Goal: Task Accomplishment & Management: Manage account settings

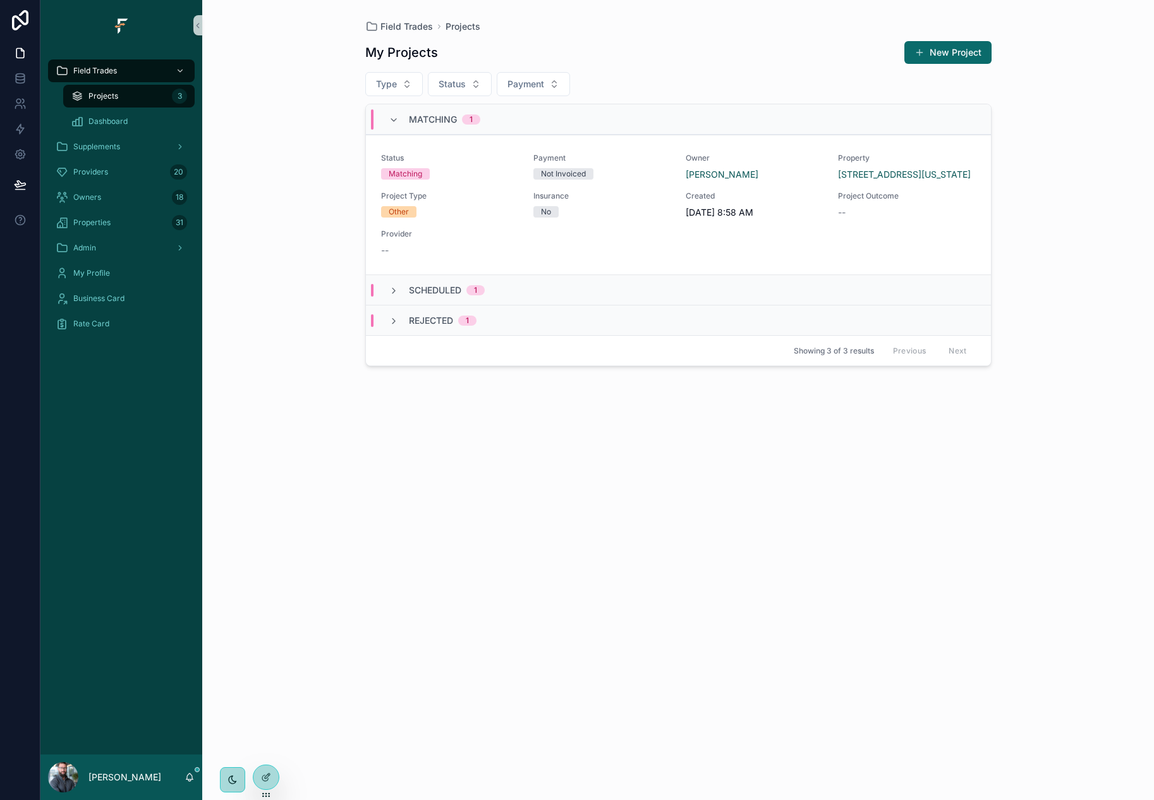
click at [721, 597] on div "My Projects New Project Type Status Payment Matching 1 Status Matching Payment …" at bounding box center [678, 409] width 627 height 752
click at [320, 247] on div "Field Trades Projects My Projects New Project Type Status Payment Matching 1 St…" at bounding box center [678, 400] width 952 height 800
click at [125, 200] on div "Owners 18" at bounding box center [122, 197] width 132 height 20
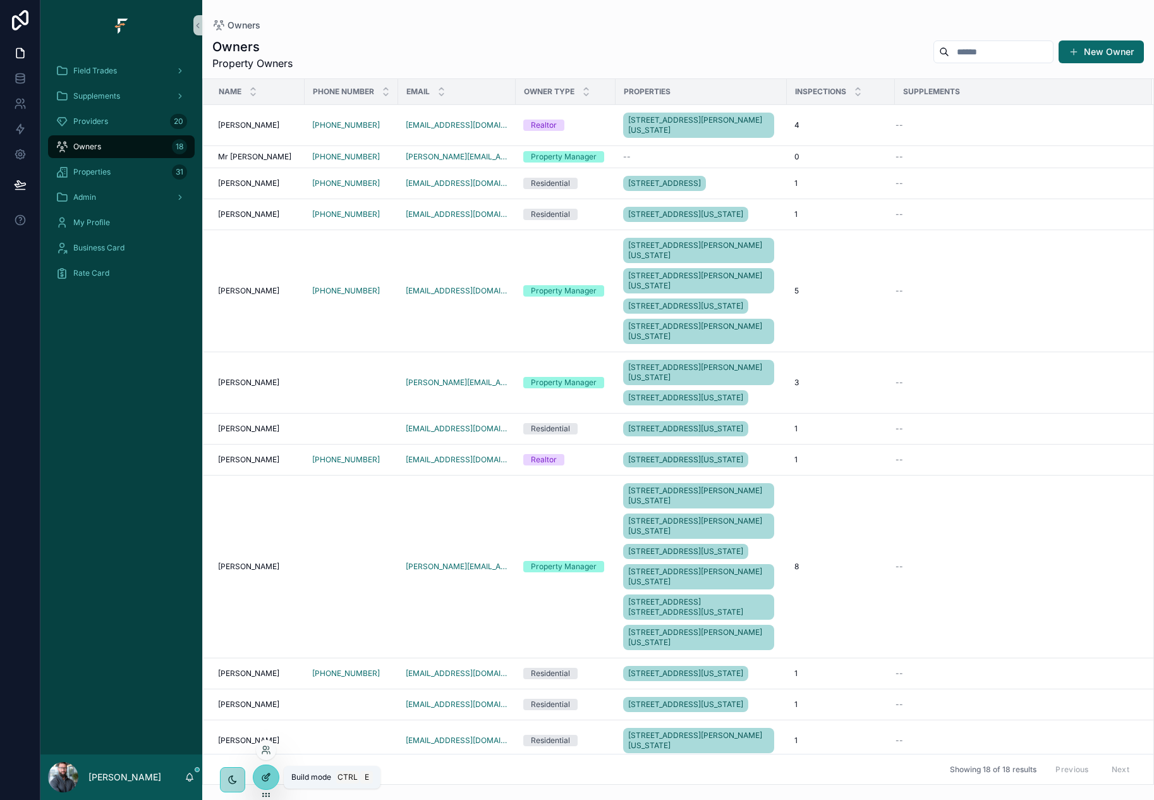
click at [272, 776] on div at bounding box center [266, 777] width 25 height 24
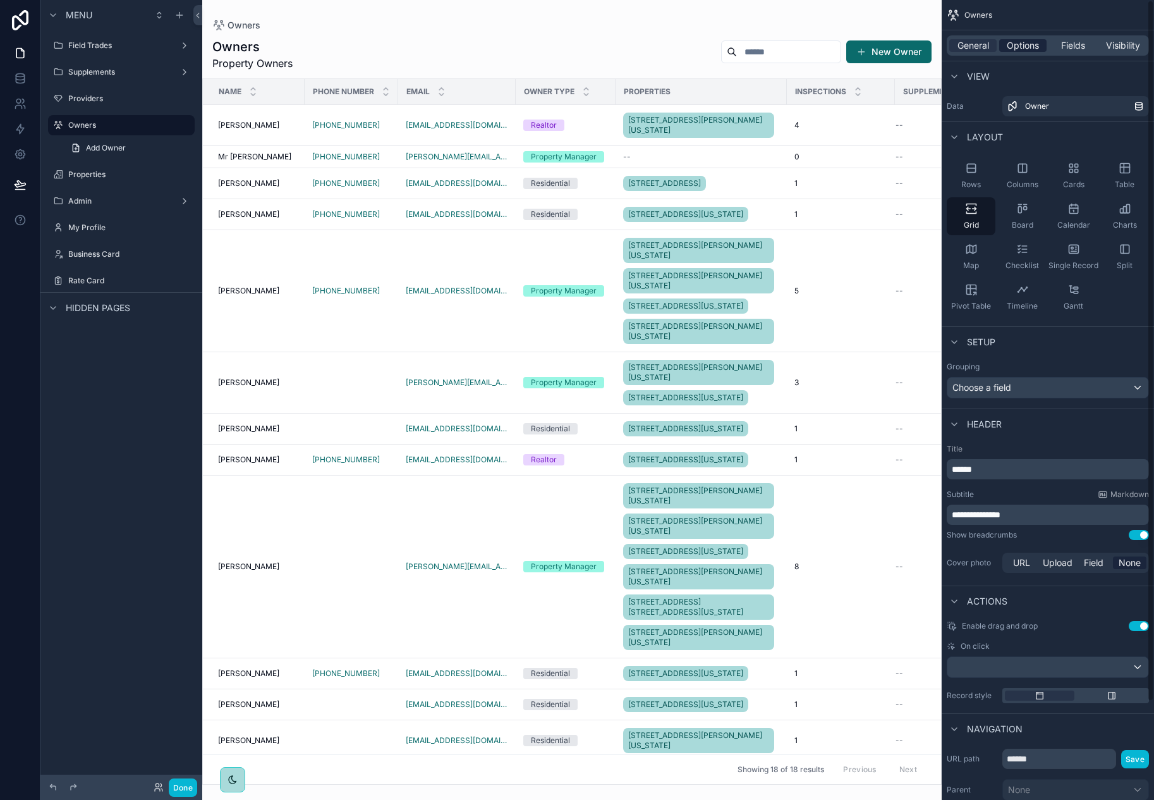
click at [1027, 46] on span "Options" at bounding box center [1023, 45] width 32 height 13
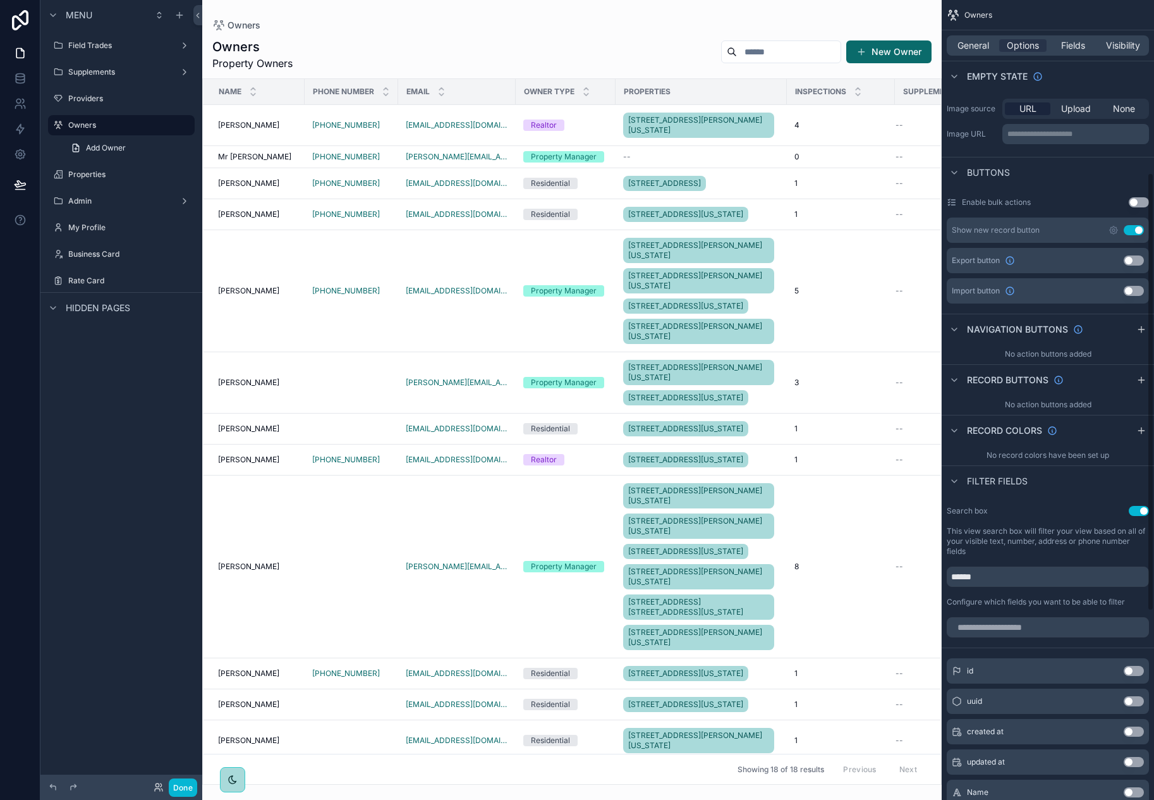
scroll to position [379, 0]
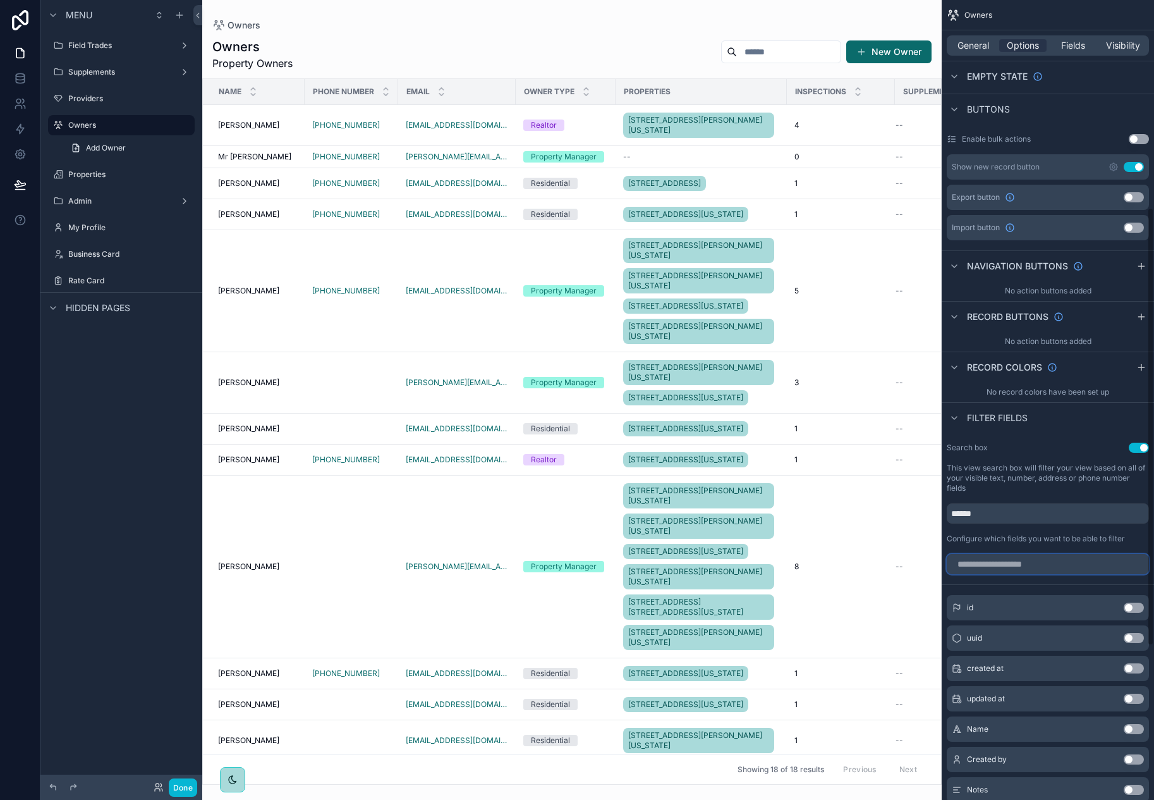
click at [1065, 564] on input "scrollable content" at bounding box center [1048, 564] width 202 height 20
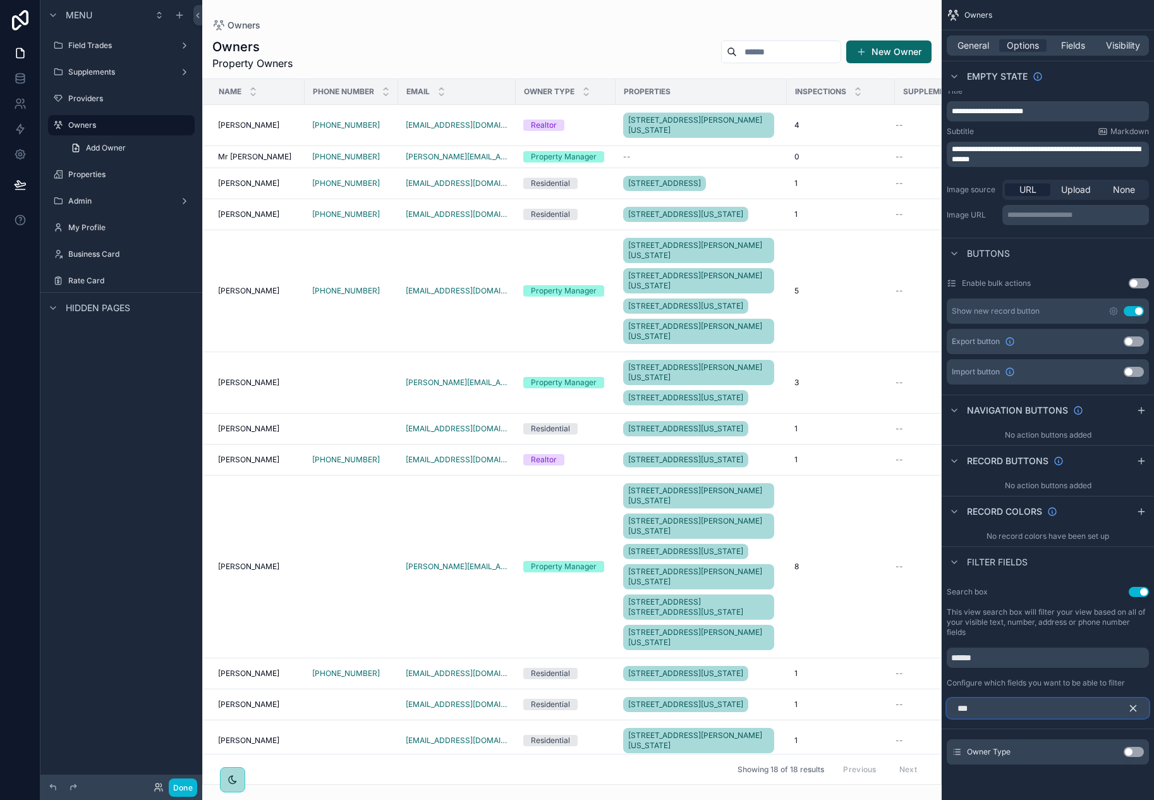
type input "***"
click at [1130, 748] on button "Use setting" at bounding box center [1134, 752] width 20 height 10
click at [1111, 745] on icon "scrollable content" at bounding box center [1110, 745] width 5 height 5
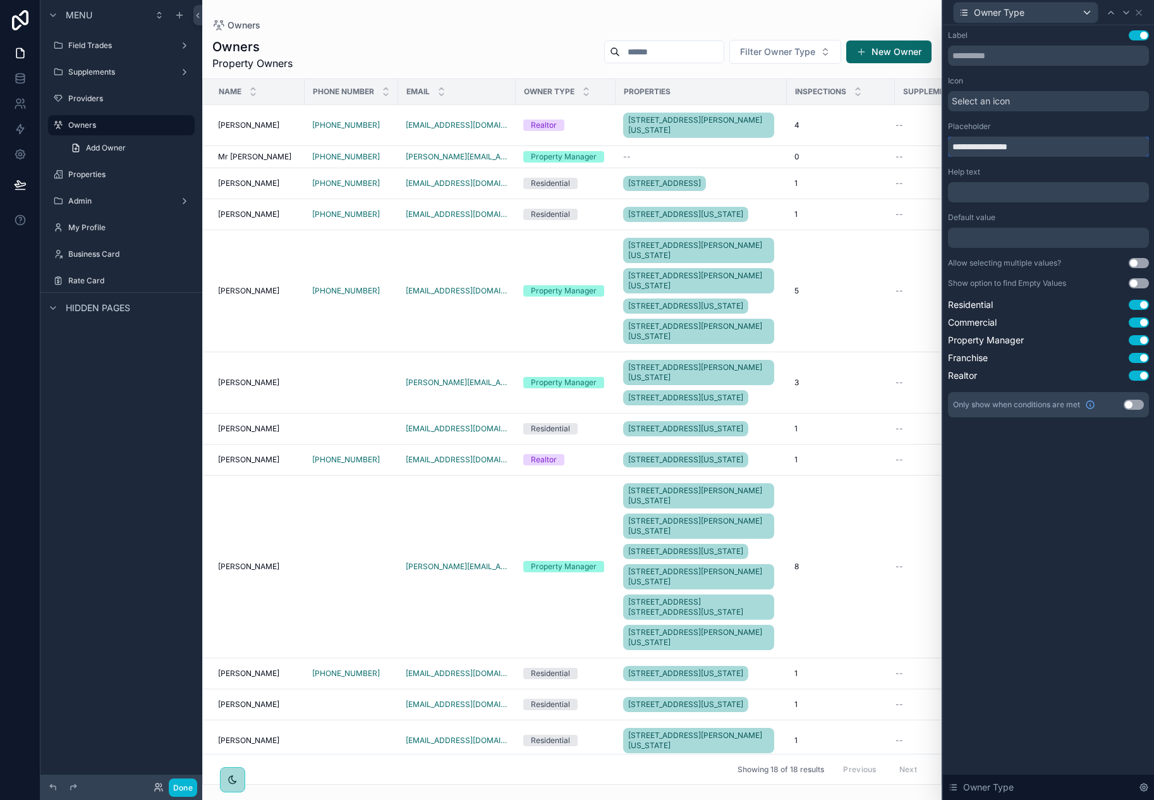
click at [961, 147] on input "**********" at bounding box center [1048, 147] width 201 height 20
type input "**********"
click at [1032, 172] on div "Help text" at bounding box center [1048, 172] width 201 height 10
click at [1135, 260] on button "Use setting" at bounding box center [1139, 263] width 20 height 10
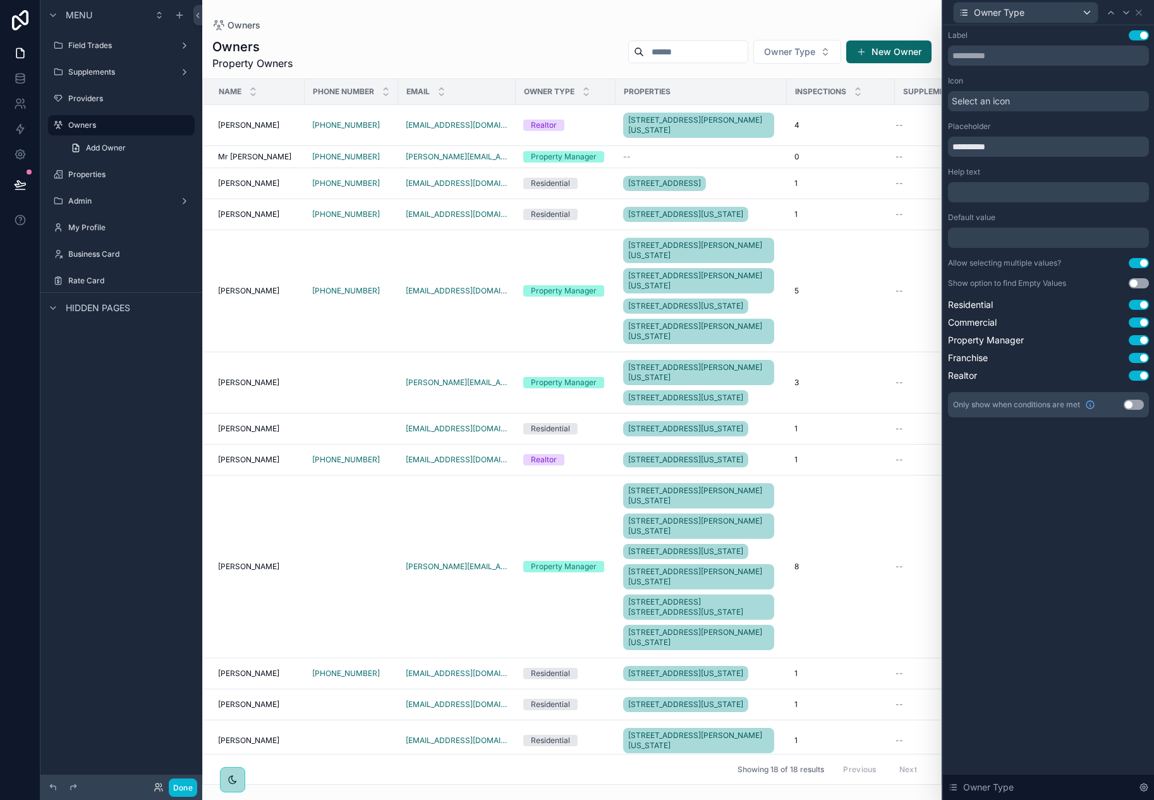
click at [819, 56] on div "scrollable content" at bounding box center [572, 400] width 740 height 800
click at [817, 58] on button "Owner Type" at bounding box center [798, 52] width 88 height 24
click at [802, 107] on div "Residential" at bounding box center [798, 103] width 152 height 20
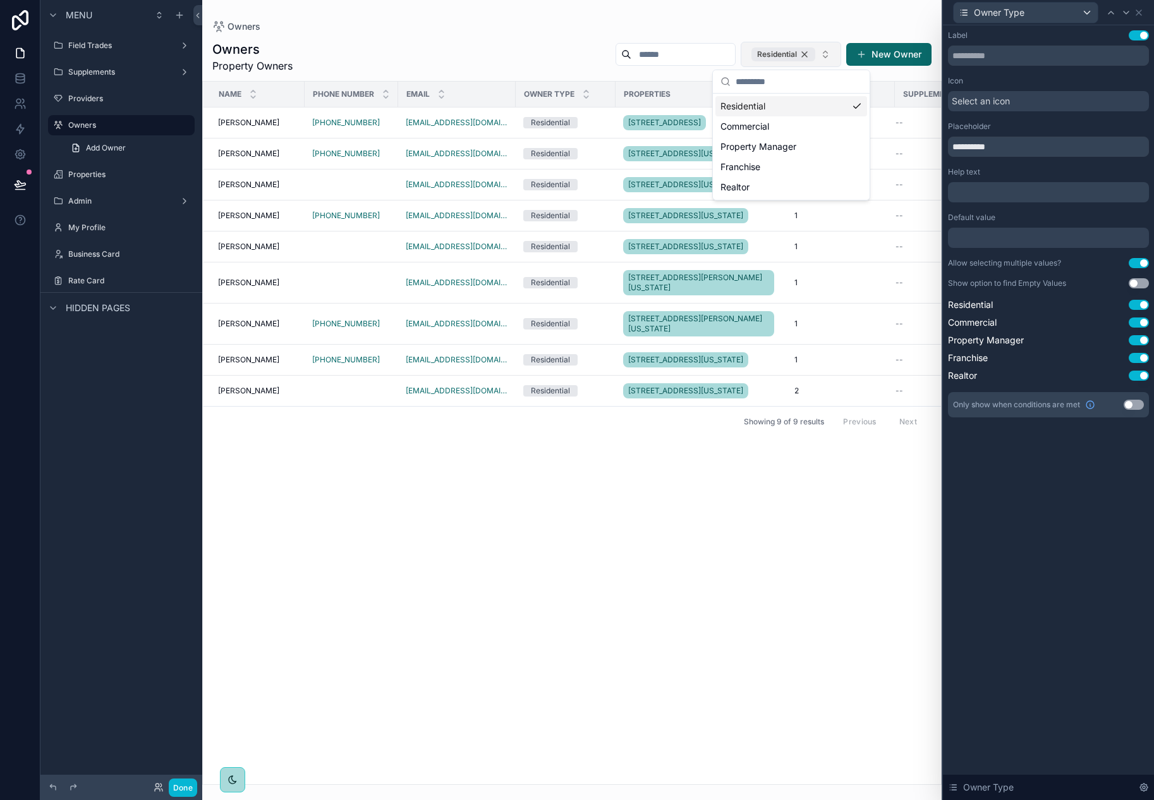
click at [807, 52] on div "Residential" at bounding box center [784, 54] width 64 height 14
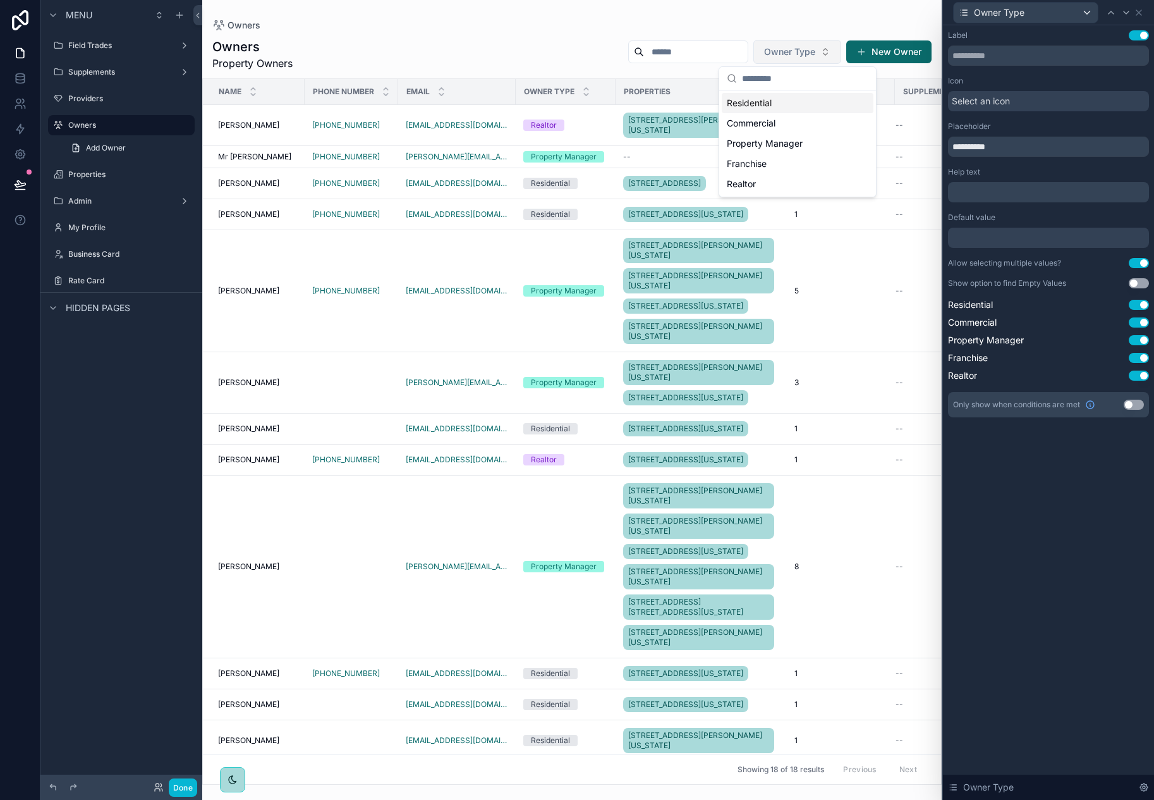
click at [816, 20] on div "Owners" at bounding box center [571, 25] width 719 height 10
click at [23, 180] on icon at bounding box center [20, 184] width 13 height 13
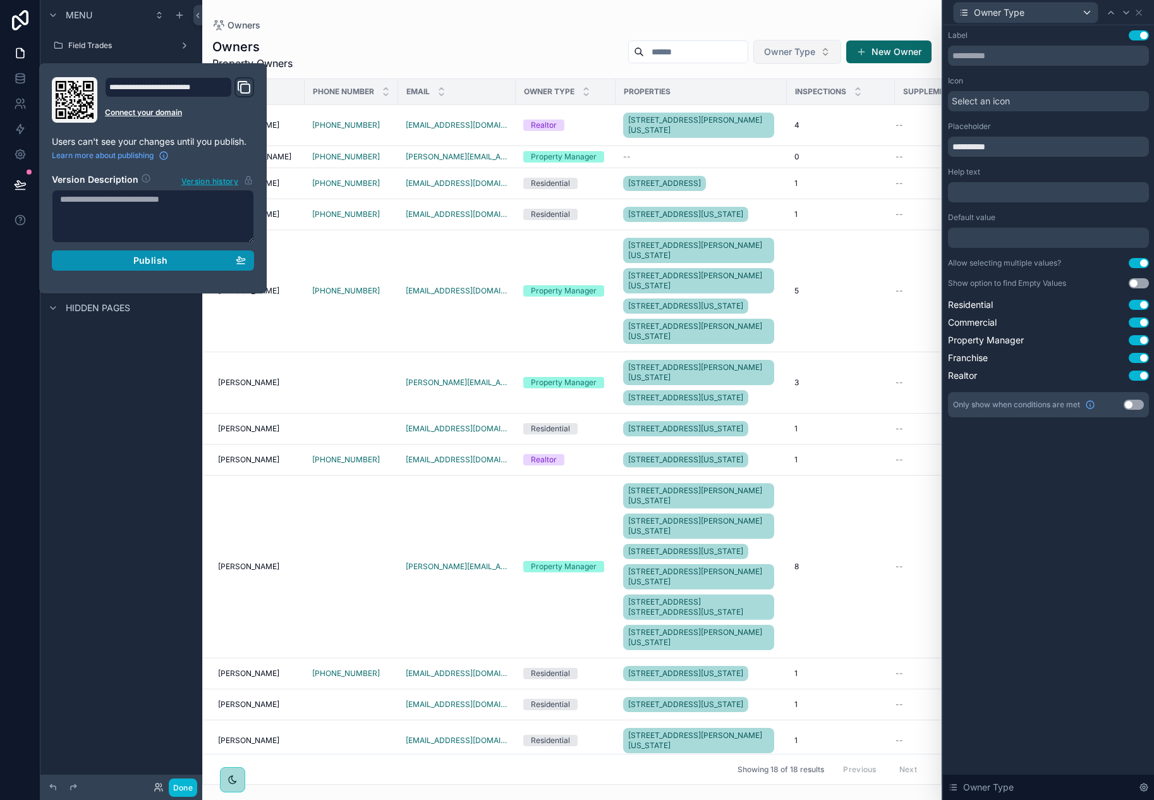
click at [161, 260] on span "Publish" at bounding box center [150, 260] width 34 height 11
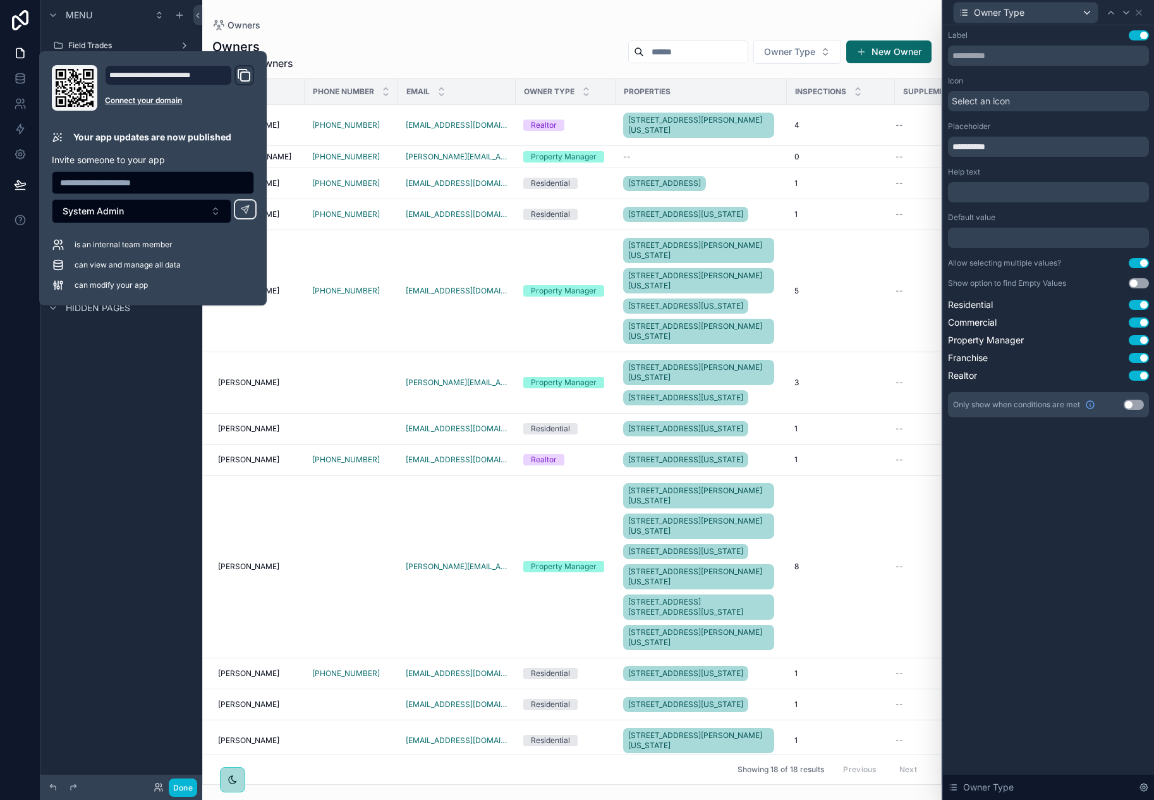
click at [131, 487] on div "Menu Field Trades Supplements Providers Owners Add Owner Properties Admin My Pr…" at bounding box center [121, 392] width 162 height 785
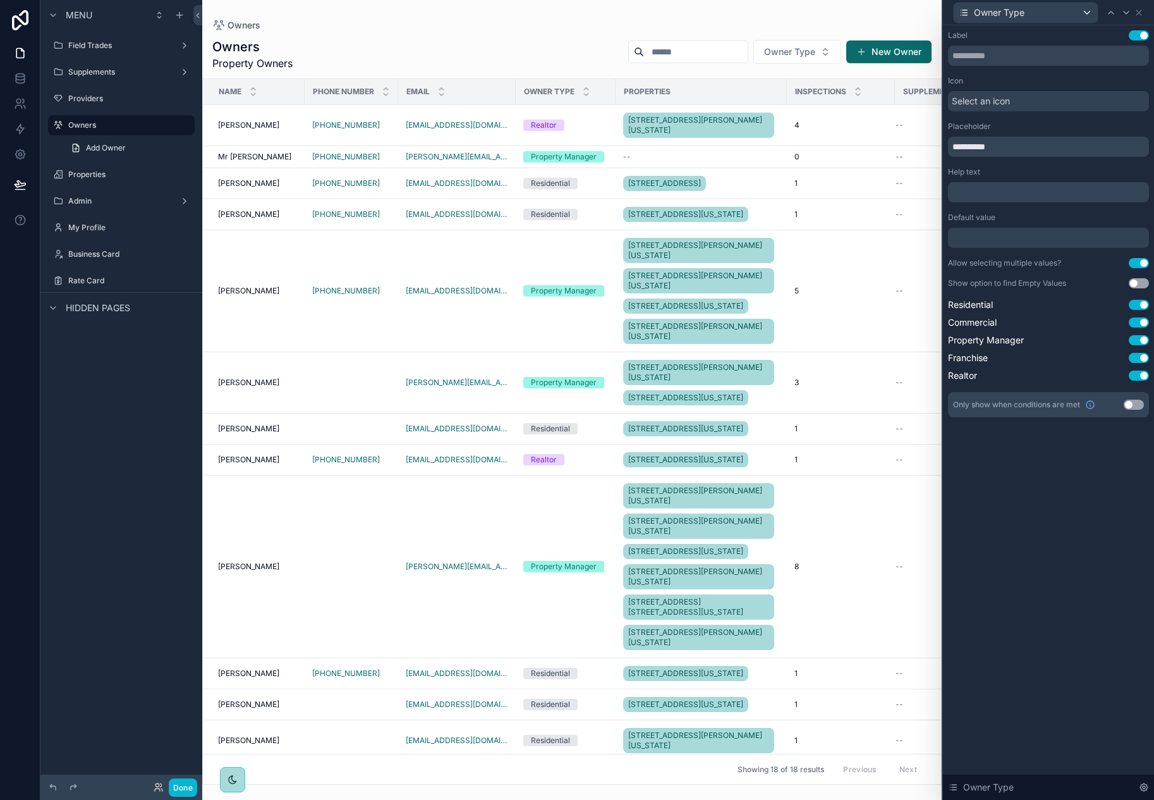
click at [131, 487] on div "Menu Field Trades Supplements Providers Owners Add Owner Properties Admin My Pr…" at bounding box center [121, 392] width 162 height 785
